Goal: Find specific page/section: Find specific page/section

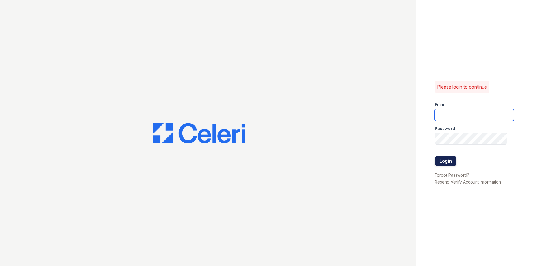
type input "[DOMAIN_NAME][EMAIL_ADDRESS][DOMAIN_NAME]"
click at [444, 159] on button "Login" at bounding box center [446, 160] width 22 height 9
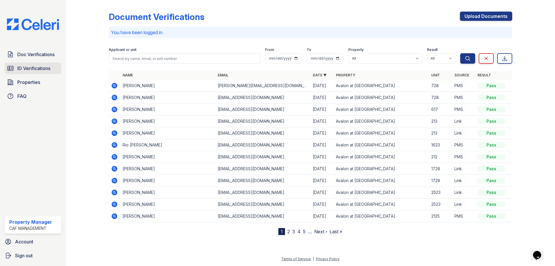
click at [34, 71] on span "ID Verifications" at bounding box center [33, 68] width 33 height 7
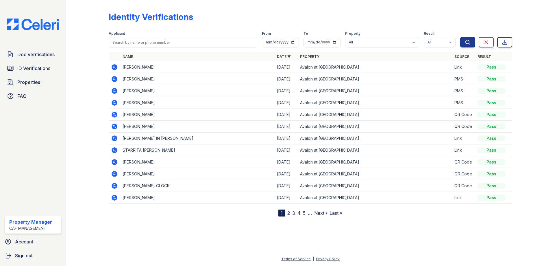
click at [114, 67] on icon at bounding box center [114, 67] width 7 height 7
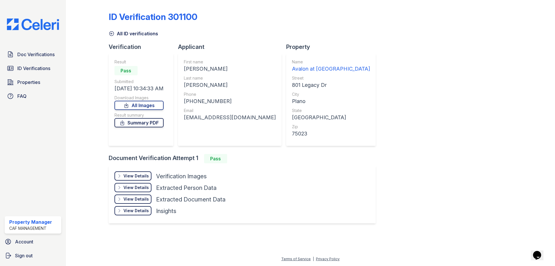
click at [136, 124] on link "Summary PDF" at bounding box center [139, 122] width 49 height 9
click at [143, 124] on link "Summary PDF" at bounding box center [139, 122] width 49 height 9
click at [136, 106] on link "All Images" at bounding box center [139, 105] width 49 height 9
click at [139, 105] on link "All Images" at bounding box center [139, 105] width 49 height 9
click at [141, 106] on link "All Images" at bounding box center [139, 105] width 49 height 9
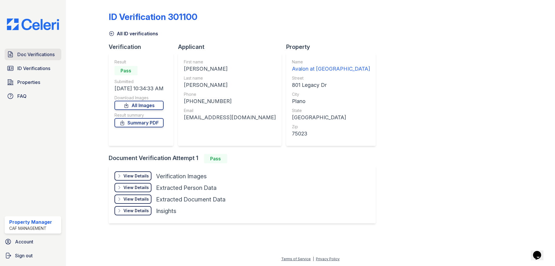
click at [31, 55] on span "Doc Verifications" at bounding box center [35, 54] width 37 height 7
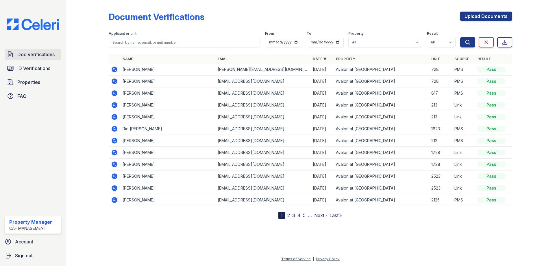
click at [24, 55] on span "Doc Verifications" at bounding box center [35, 54] width 37 height 7
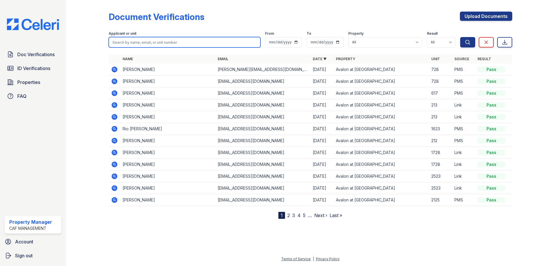
click at [126, 43] on input "search" at bounding box center [185, 42] width 152 height 10
click at [148, 42] on input "search" at bounding box center [185, 42] width 152 height 10
type input "[PERSON_NAME]"
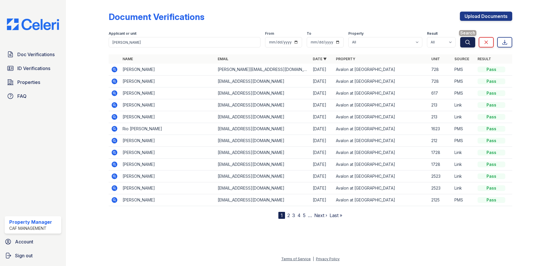
click at [462, 41] on button "Search" at bounding box center [468, 42] width 15 height 10
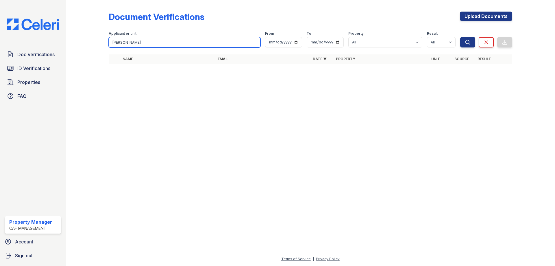
drag, startPoint x: 123, startPoint y: 41, endPoint x: 110, endPoint y: 40, distance: 12.5
click at [110, 40] on input "[PERSON_NAME]" at bounding box center [185, 42] width 152 height 10
type input "[PERSON_NAME]"
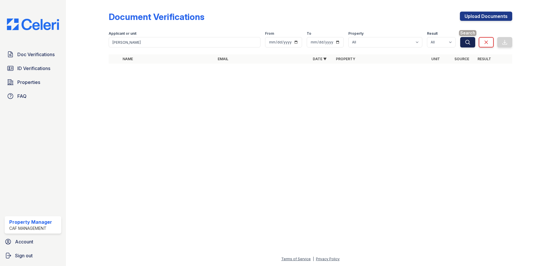
click at [472, 42] on button "Search" at bounding box center [468, 42] width 15 height 10
click at [25, 55] on span "Doc Verifications" at bounding box center [35, 54] width 37 height 7
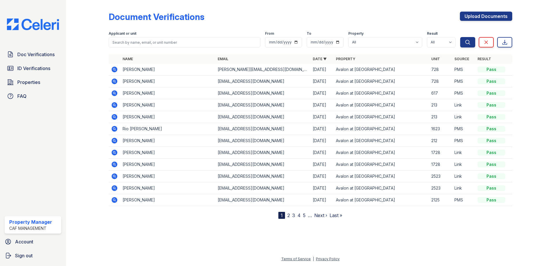
click at [289, 216] on link "2" at bounding box center [289, 215] width 3 height 6
click at [305, 216] on nav "« First ‹ Prev 1 2 3 4 5 6 … Next › Last »" at bounding box center [310, 215] width 99 height 7
click at [292, 215] on link "1" at bounding box center [292, 215] width 2 height 6
click at [288, 215] on link "2" at bounding box center [289, 215] width 3 height 6
click at [291, 216] on nav "« First ‹ Prev 1 2 3 4 5 6 … Next › Last »" at bounding box center [310, 215] width 99 height 7
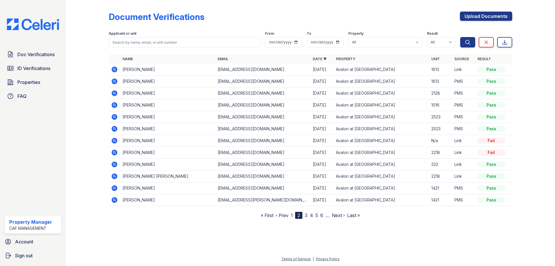
click at [293, 216] on link "1" at bounding box center [292, 215] width 2 height 6
